Goal: Task Accomplishment & Management: Manage account settings

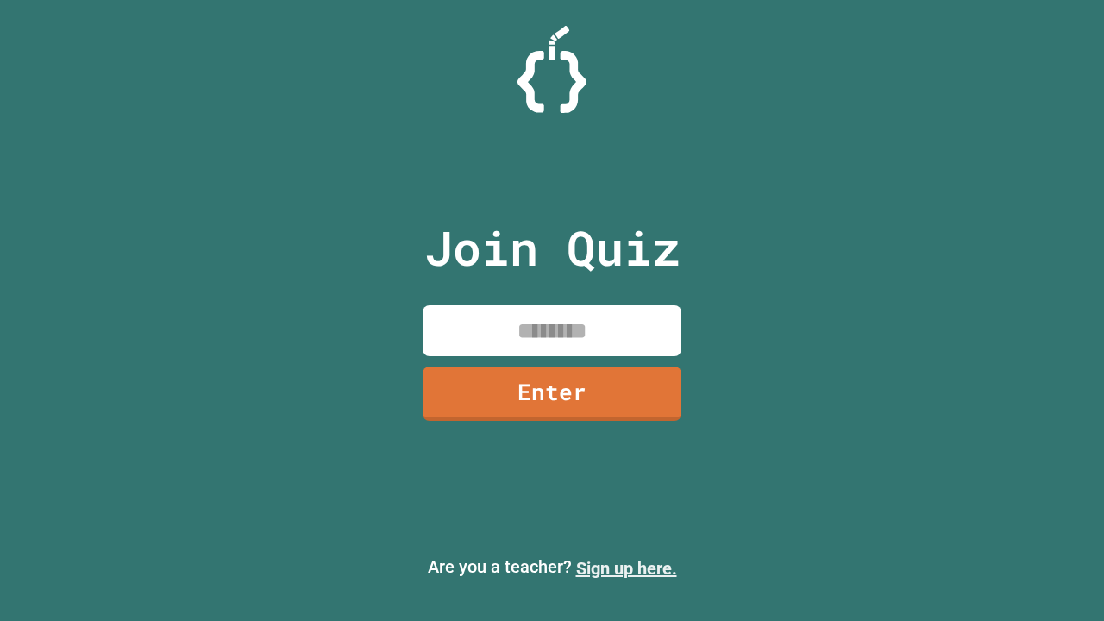
click at [626, 568] on link "Sign up here." at bounding box center [626, 568] width 101 height 21
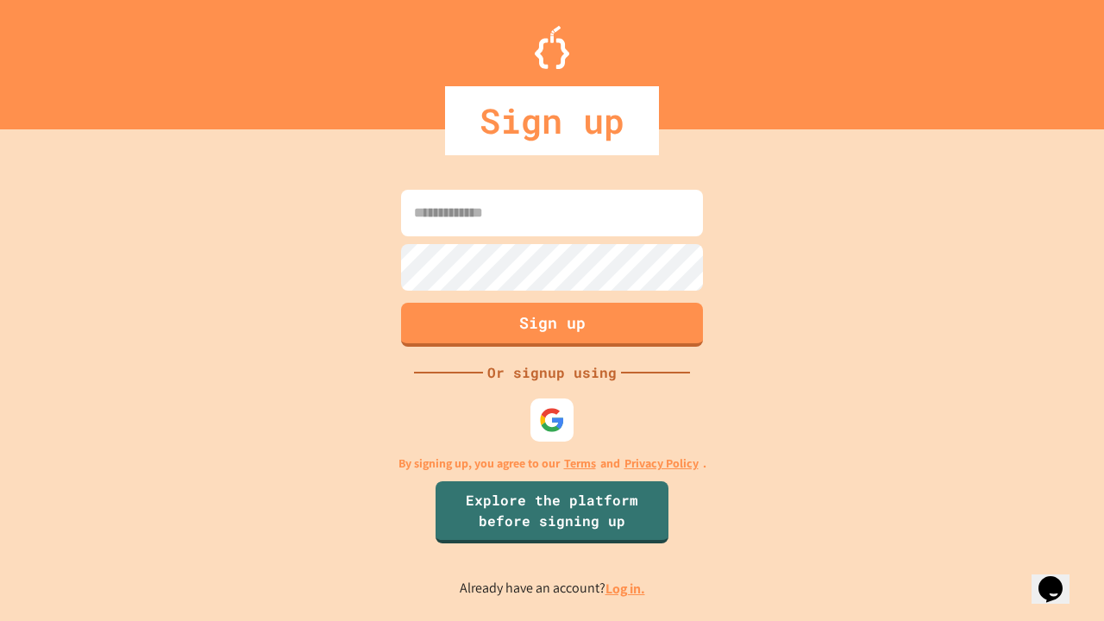
click at [626, 588] on link "Log in." at bounding box center [625, 588] width 40 height 18
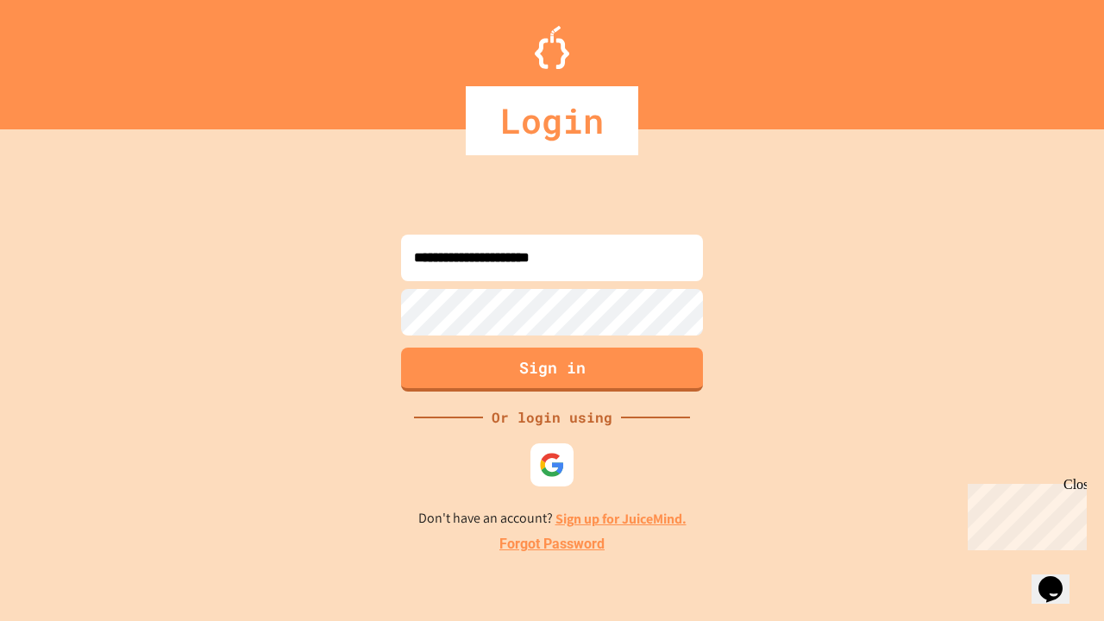
type input "**********"
